Goal: Task Accomplishment & Management: Use online tool/utility

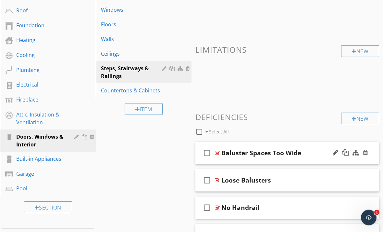
scroll to position [118, 0]
click at [216, 151] on div at bounding box center [217, 152] width 5 height 5
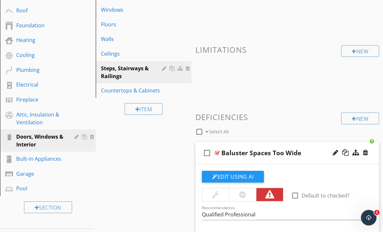
scroll to position [219, 0]
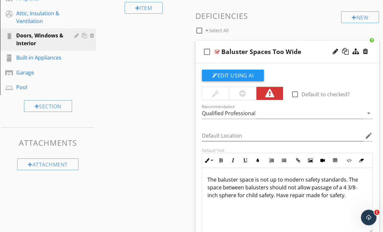
click at [355, 186] on p "The baluster space is not up to modern safety standards. The space between balu…" at bounding box center [288, 187] width 160 height 23
click at [354, 188] on p "The baluster space is not up to modern safety standards. The space between balu…" at bounding box center [288, 187] width 160 height 23
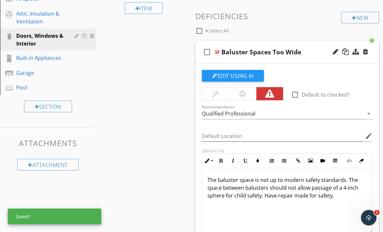
scroll to position [242, 0]
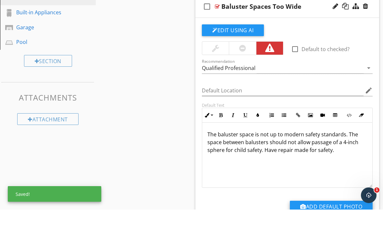
click at [322, 223] on button "Add Default Photo" at bounding box center [331, 229] width 83 height 12
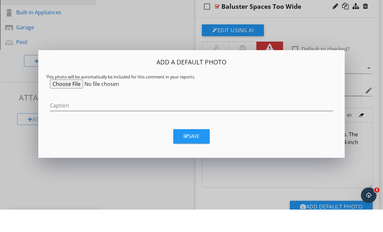
scroll to position [264, 0]
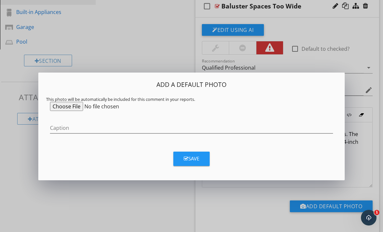
click at [76, 107] on input "file" at bounding box center [99, 106] width 99 height 9
type input "C:\fakepath\IMG_0026.jpeg"
click at [189, 164] on button "Save" at bounding box center [191, 158] width 36 height 14
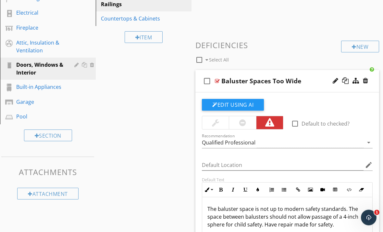
scroll to position [190, 0]
click at [219, 81] on div at bounding box center [217, 80] width 5 height 5
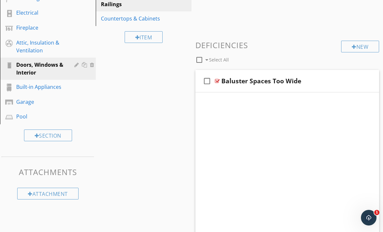
scroll to position [165, 0]
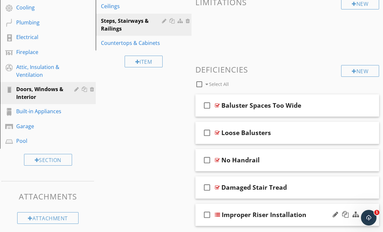
click at [219, 213] on div at bounding box center [217, 214] width 5 height 5
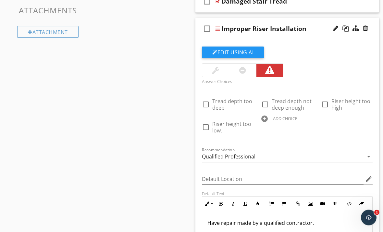
scroll to position [303, 0]
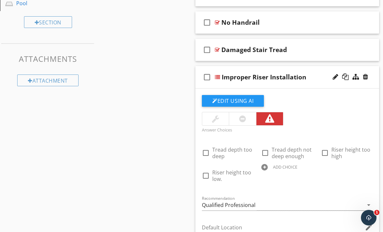
click at [218, 77] on div at bounding box center [217, 76] width 5 height 5
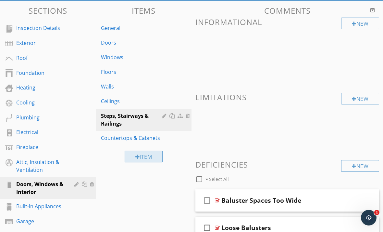
scroll to position [69, 0]
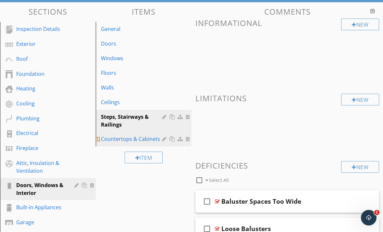
click at [150, 143] on link "Countertops & Cabinets" at bounding box center [145, 139] width 94 height 14
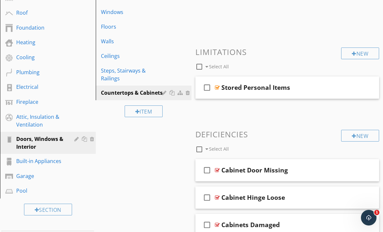
scroll to position [110, 0]
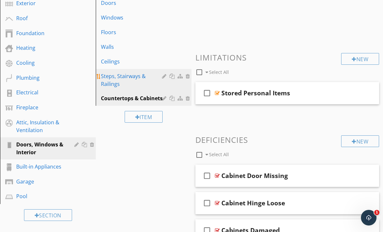
click at [124, 81] on div "Steps, Stairways & Railings" at bounding box center [132, 80] width 63 height 16
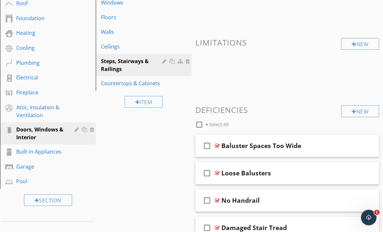
scroll to position [161, 0]
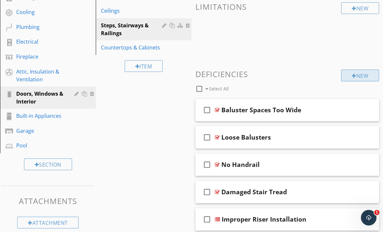
click at [345, 79] on div "New" at bounding box center [360, 75] width 38 height 12
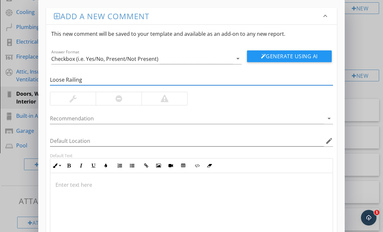
type input "Loose Railing"
click at [164, 97] on div at bounding box center [165, 99] width 8 height 8
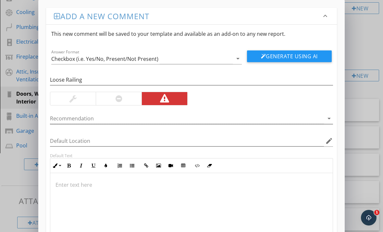
click at [328, 120] on icon "arrow_drop_down" at bounding box center [329, 118] width 8 height 8
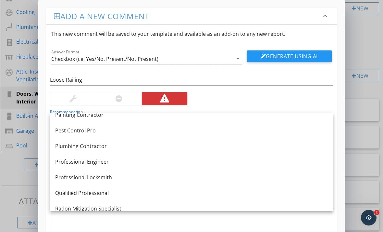
scroll to position [679, 0]
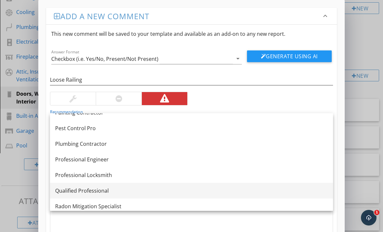
click at [121, 187] on div "Qualified Professional" at bounding box center [191, 190] width 273 height 8
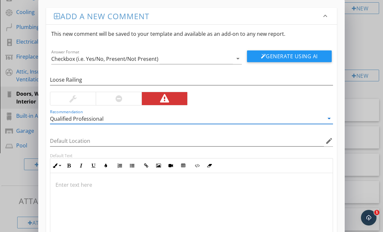
click at [120, 186] on p at bounding box center [192, 185] width 272 height 8
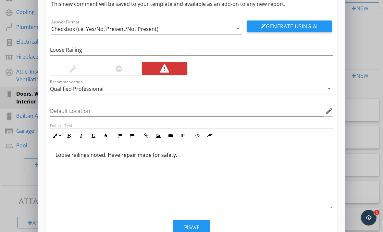
scroll to position [30, 0]
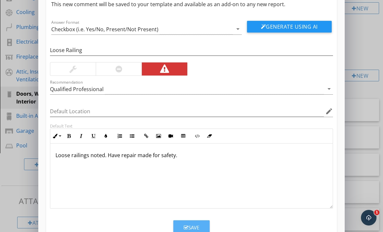
click at [191, 227] on div "Save" at bounding box center [192, 226] width 16 height 7
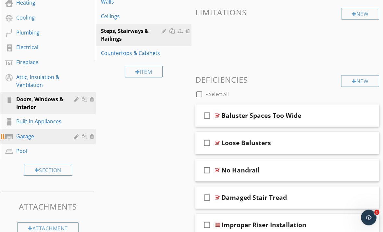
scroll to position [155, 0]
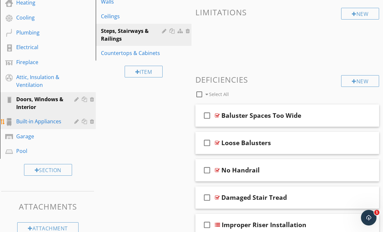
click at [46, 123] on div "Built-in Appliances" at bounding box center [40, 121] width 49 height 8
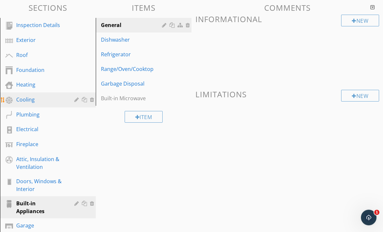
scroll to position [73, 0]
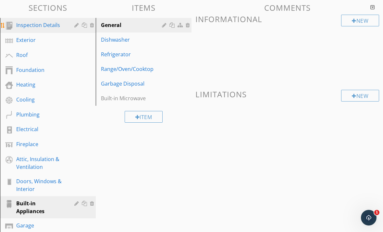
click at [44, 27] on div "Inspection Details" at bounding box center [40, 25] width 49 height 8
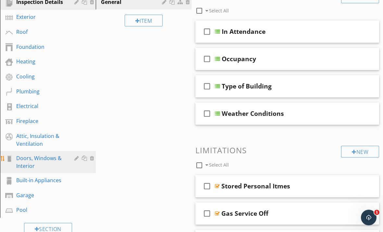
scroll to position [96, 0]
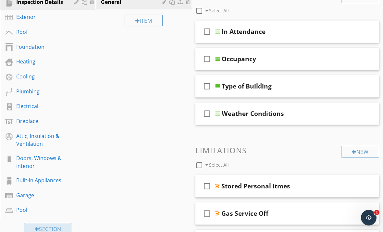
click at [43, 228] on div "Section" at bounding box center [48, 228] width 48 height 12
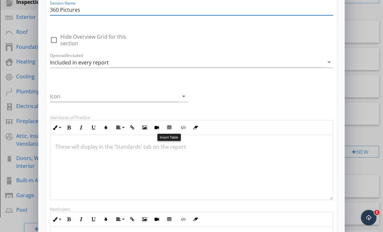
scroll to position [0, 0]
type input "360 Pictures"
click at [183, 95] on icon "arrow_drop_down" at bounding box center [184, 96] width 8 height 8
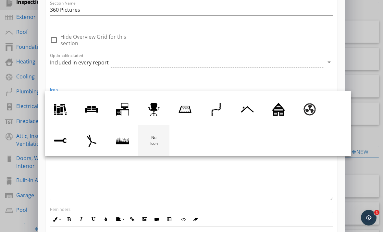
scroll to position [91, 0]
click at [155, 141] on div at bounding box center [153, 140] width 13 height 13
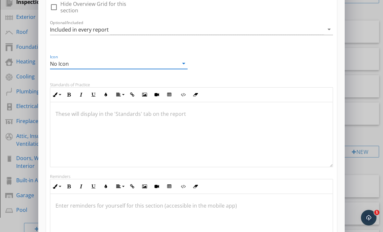
scroll to position [131, 0]
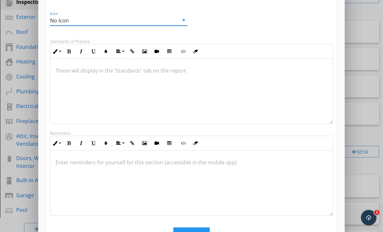
click at [195, 231] on button "Save" at bounding box center [191, 234] width 36 height 14
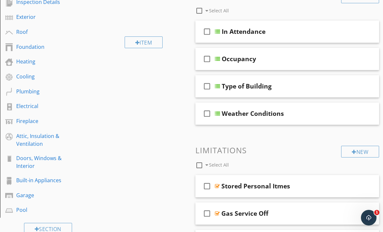
scroll to position [85, 0]
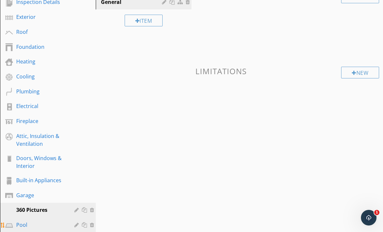
click at [18, 227] on div "Pool" at bounding box center [40, 225] width 49 height 8
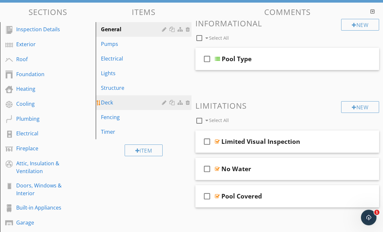
scroll to position [69, 0]
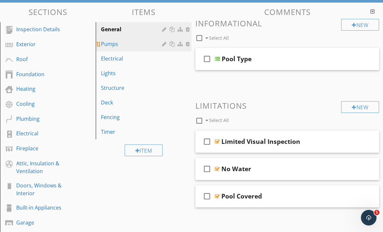
click at [121, 43] on div "Pumps" at bounding box center [132, 44] width 63 height 8
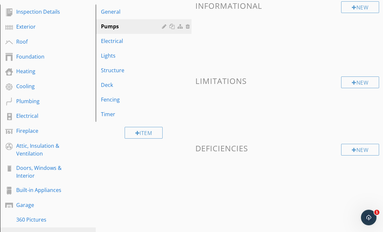
scroll to position [86, 0]
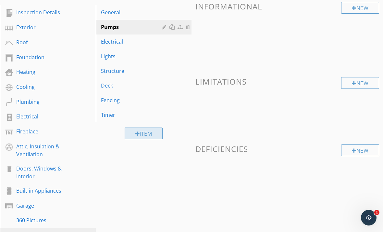
click at [141, 137] on div "Item" at bounding box center [144, 133] width 38 height 12
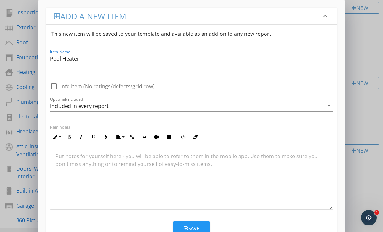
type input "Pool Heater"
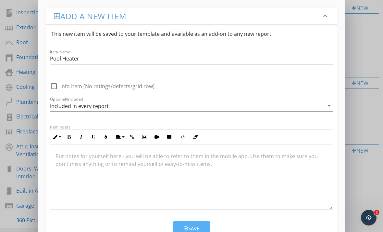
click at [186, 224] on div "Save" at bounding box center [192, 227] width 16 height 7
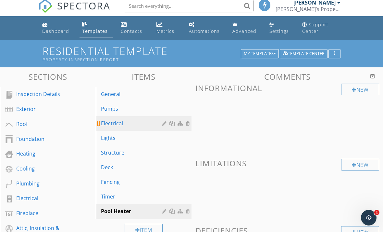
scroll to position [4, 0]
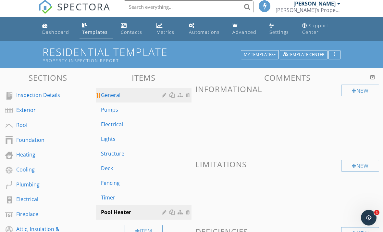
click at [116, 95] on div "General" at bounding box center [132, 95] width 63 height 8
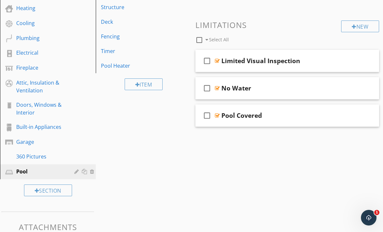
scroll to position [162, 0]
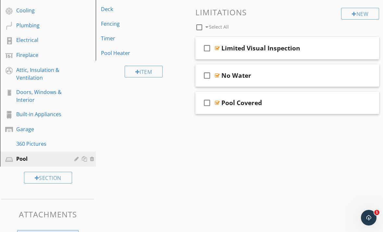
click at [65, 231] on div "Attachment" at bounding box center [47, 236] width 61 height 12
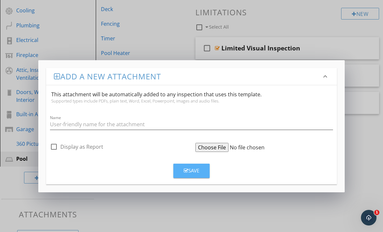
click at [183, 175] on button "Save" at bounding box center [191, 170] width 36 height 14
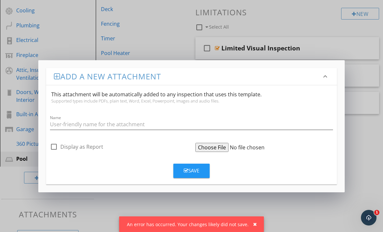
click at [333, 76] on div "Add a new attachment keyboard_arrow_down" at bounding box center [191, 76] width 291 height 17
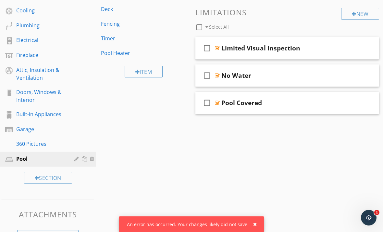
click at [166, 181] on div at bounding box center [191, 116] width 383 height 232
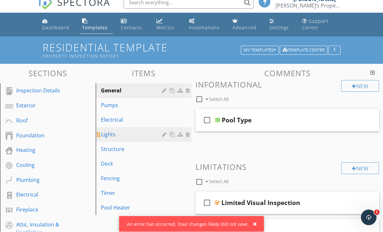
scroll to position [8, 0]
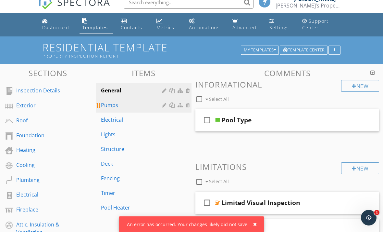
click at [131, 110] on link "Pumps" at bounding box center [145, 105] width 94 height 14
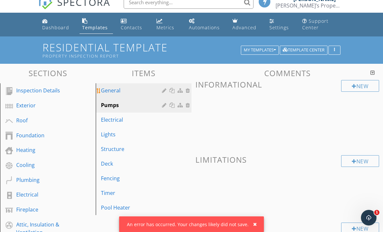
click at [120, 94] on link "General" at bounding box center [145, 90] width 94 height 14
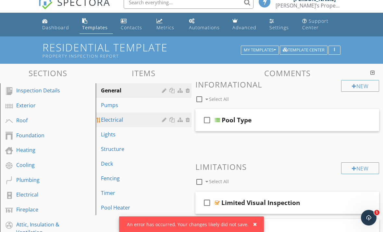
click at [119, 121] on div "Electrical" at bounding box center [132, 120] width 63 height 8
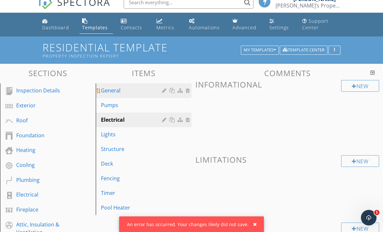
click at [117, 90] on div "General" at bounding box center [132, 90] width 63 height 8
